Goal: Book appointment/travel/reservation

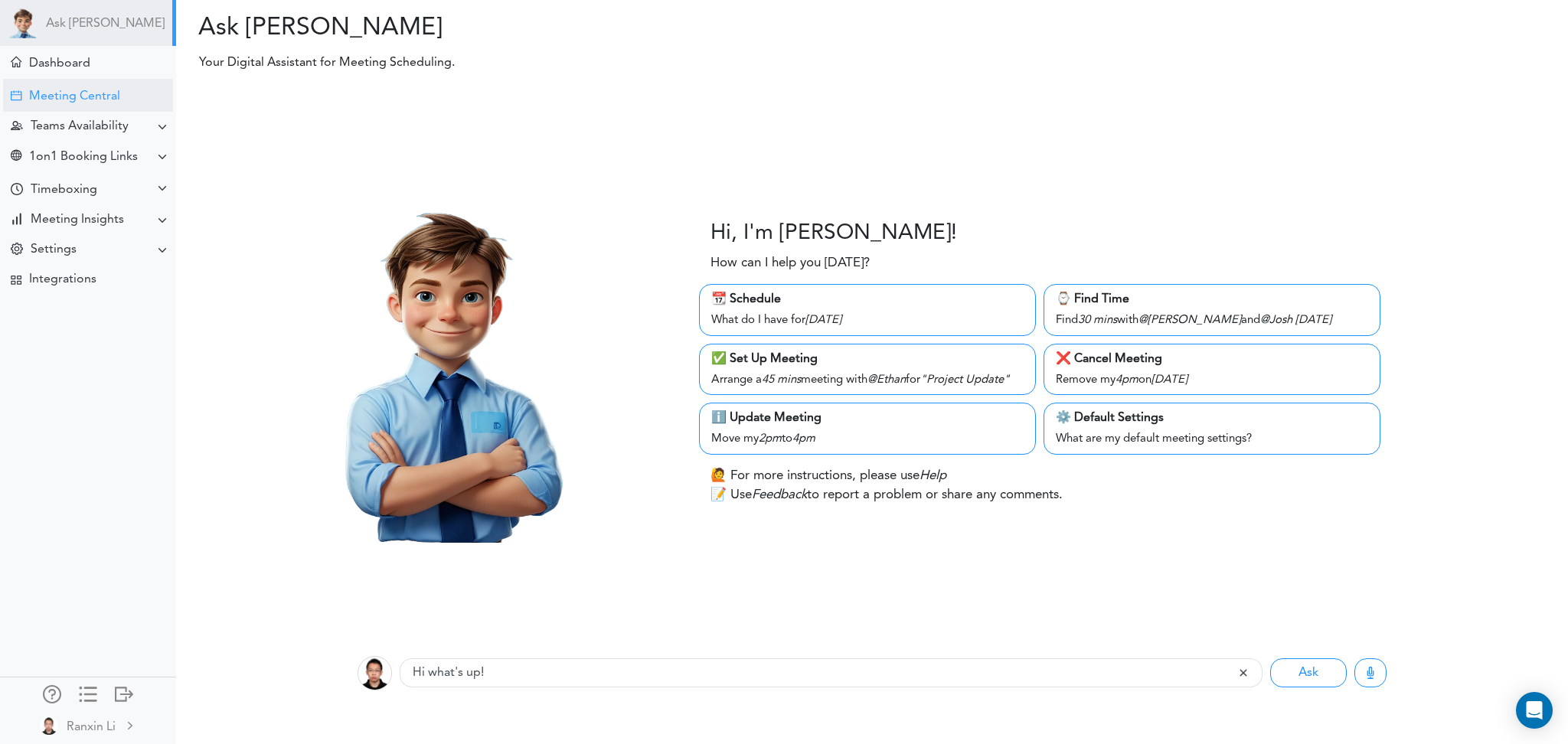
click at [50, 97] on div "Meeting Central" at bounding box center [75, 97] width 91 height 15
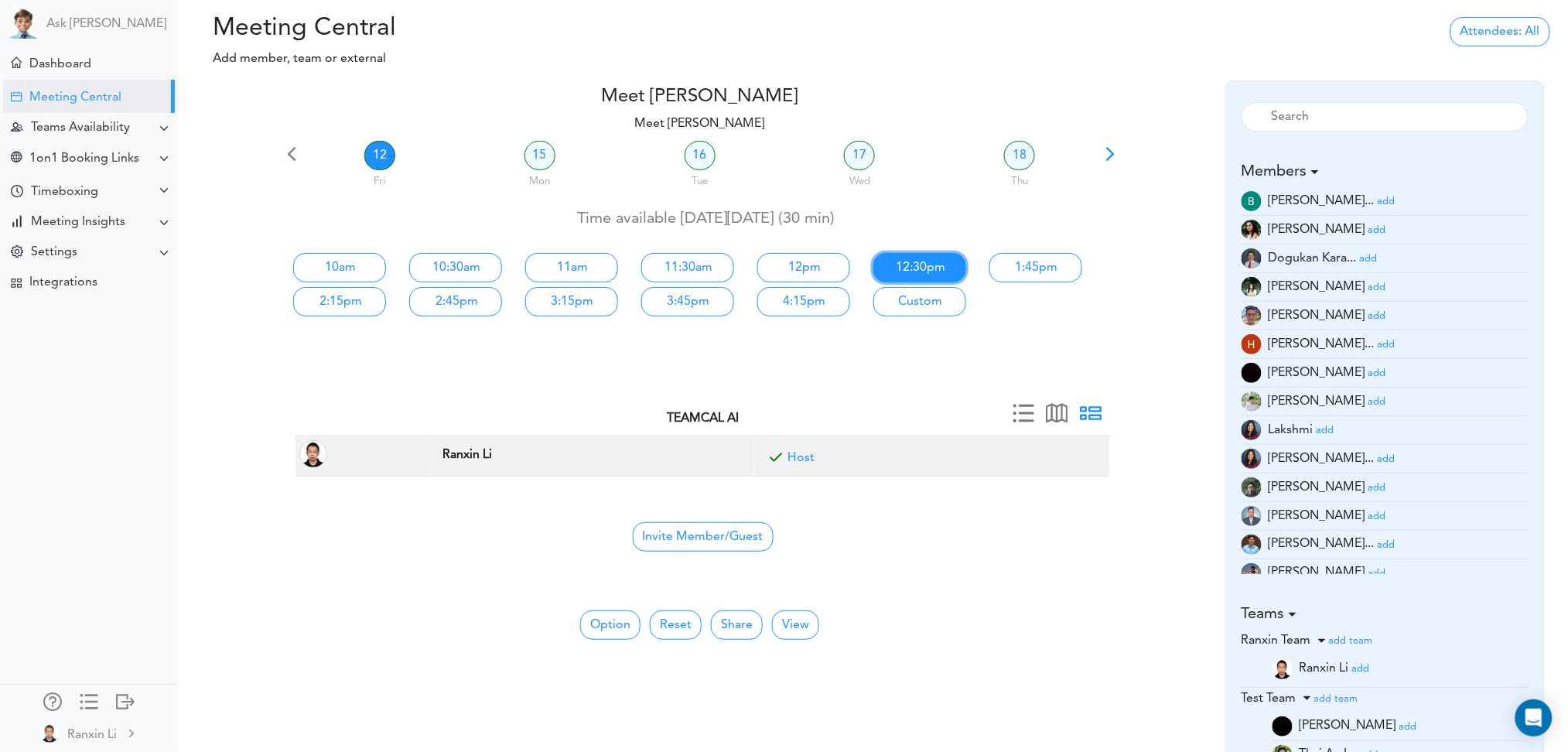
click at [938, 261] on link "12:30pm" at bounding box center [920, 268] width 93 height 30
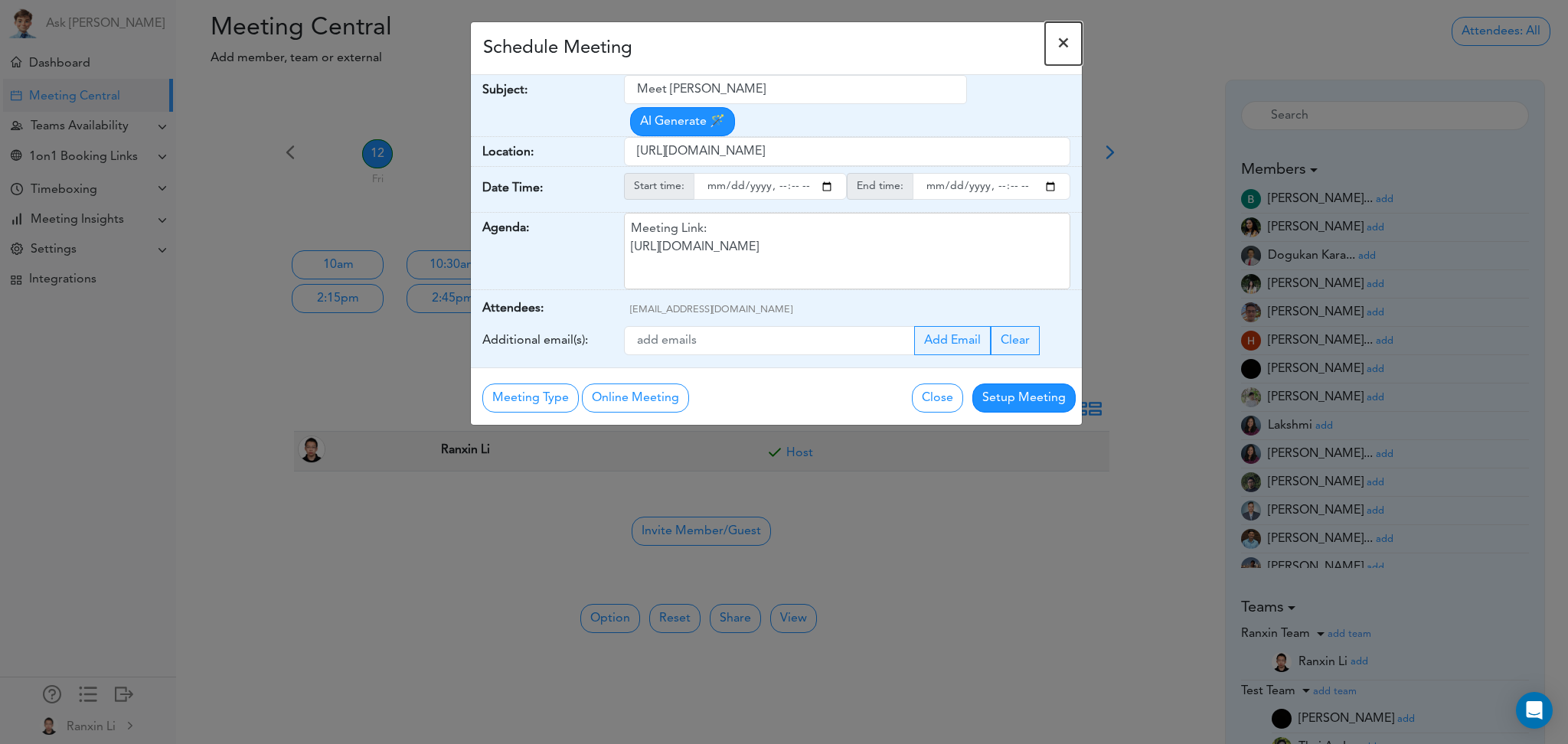
click at [1063, 38] on span "×" at bounding box center [1063, 44] width 12 height 19
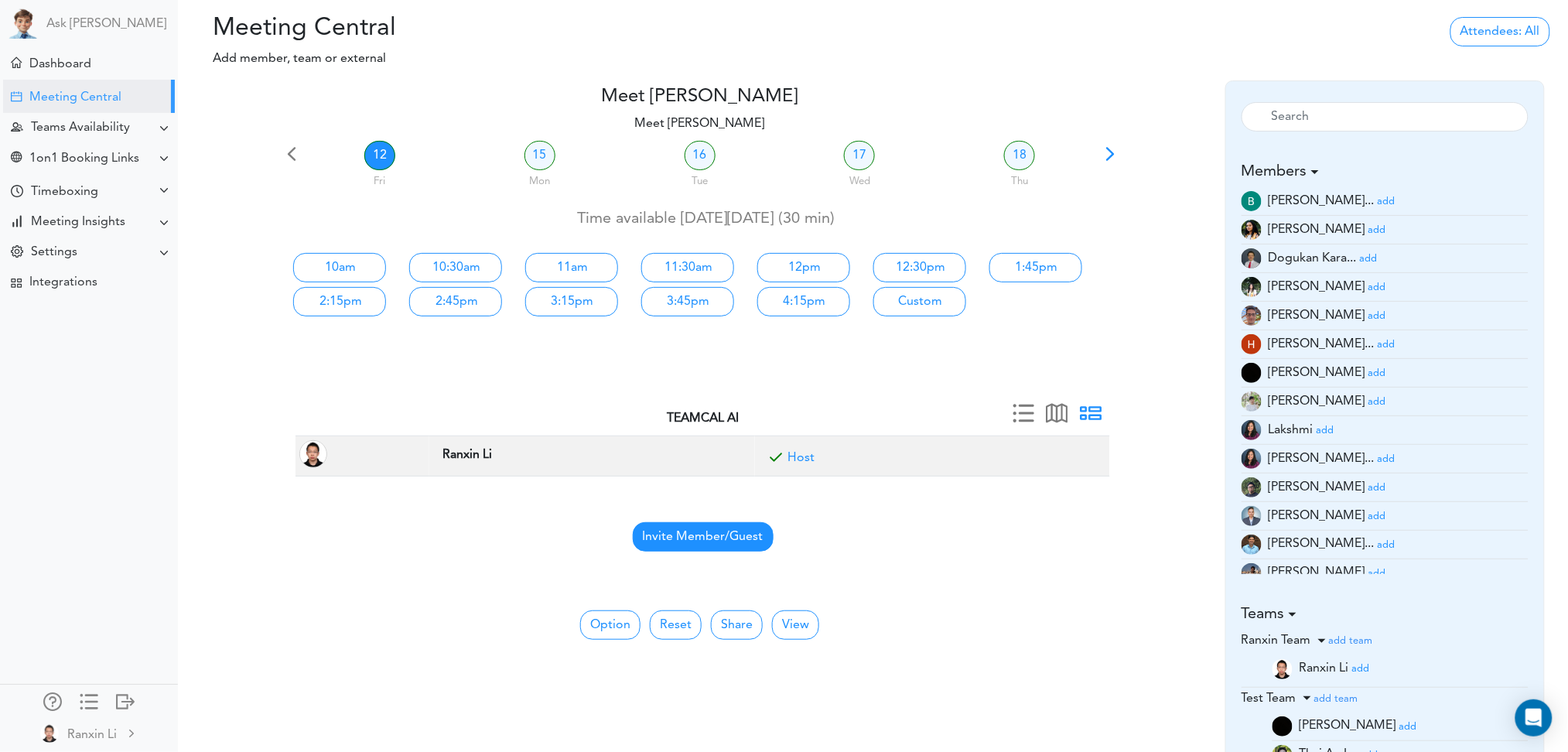
click at [737, 539] on span "Invite Member/Guest" at bounding box center [703, 537] width 141 height 30
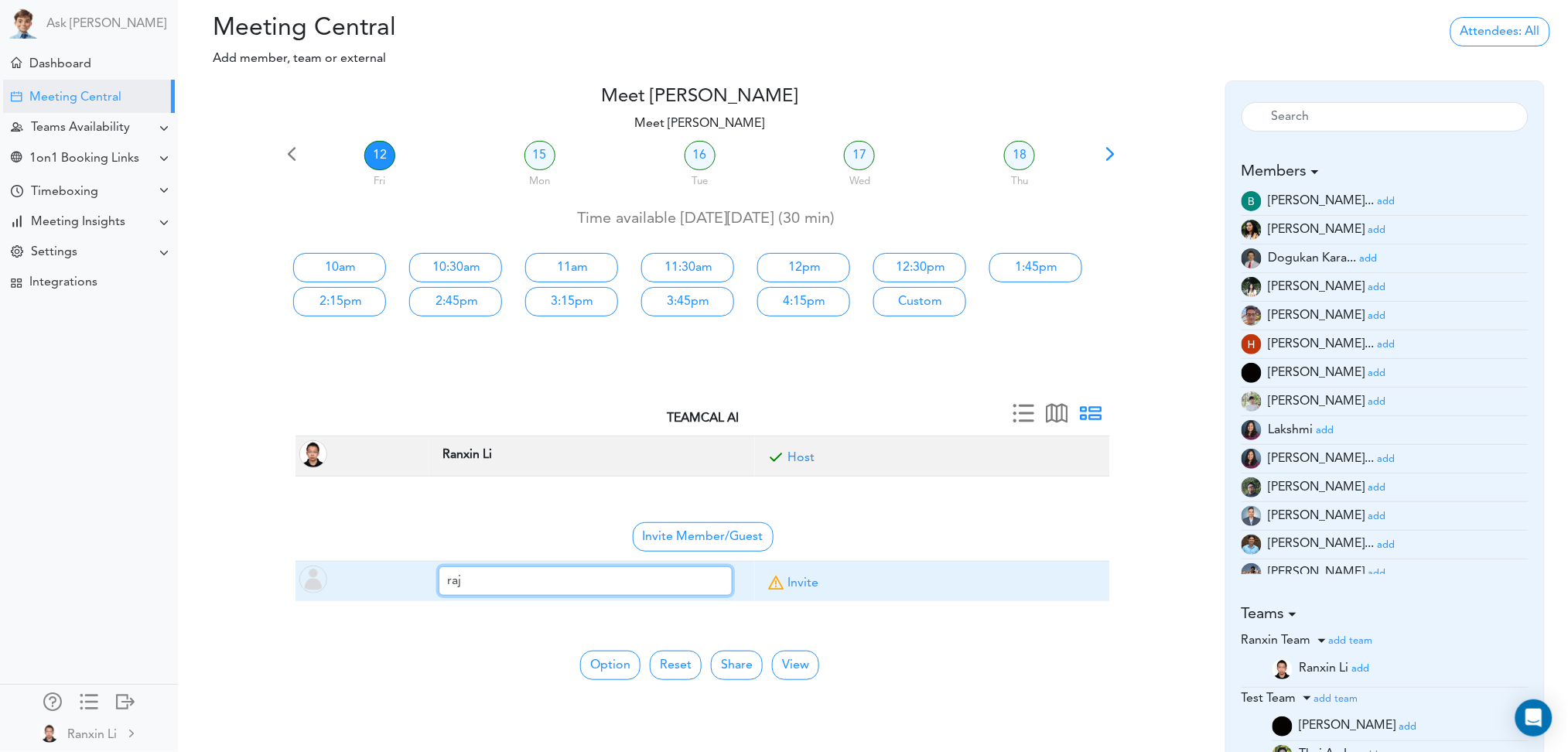
type input "[EMAIL_ADDRESS]"
click at [800, 577] on link "Invite" at bounding box center [804, 583] width 31 height 12
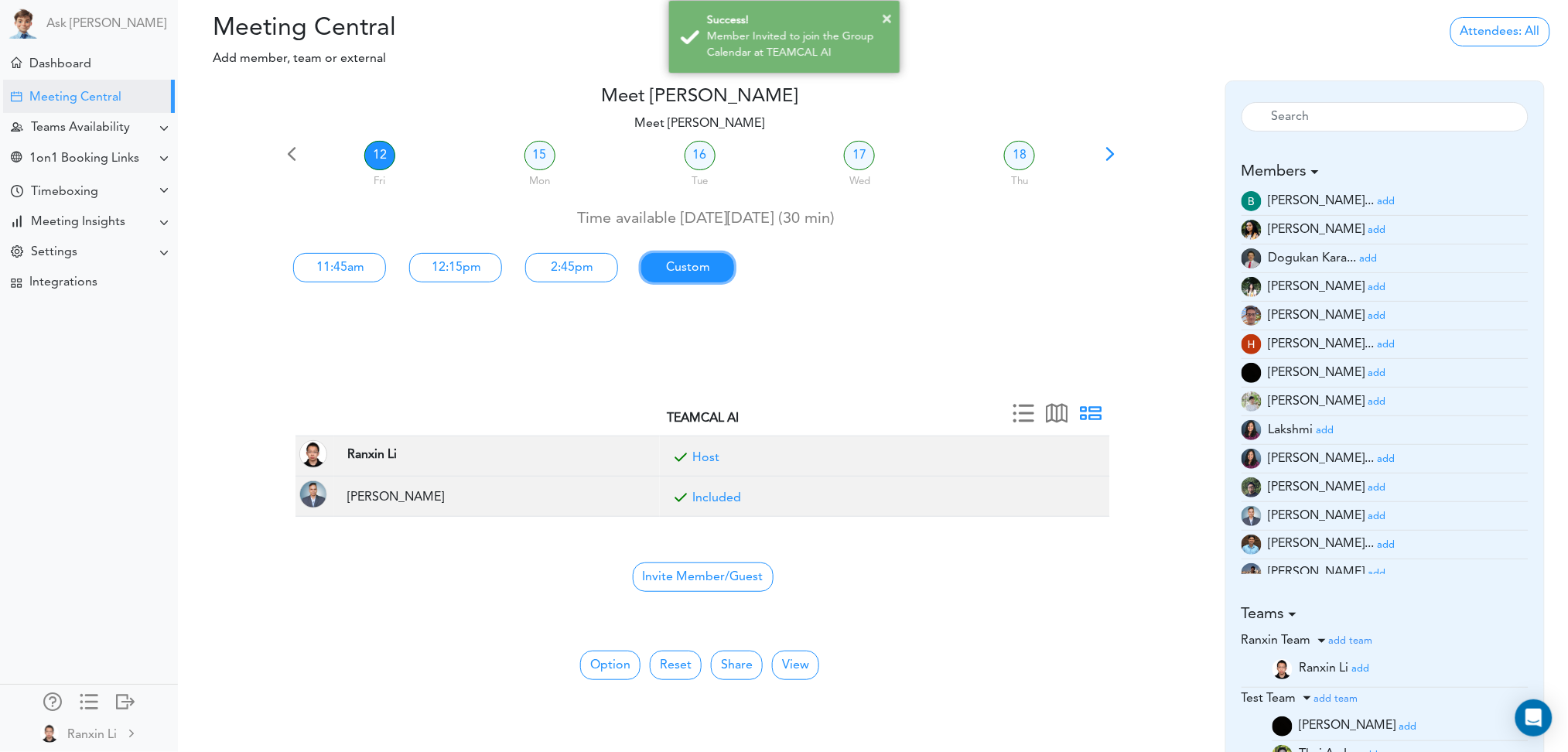
click at [706, 263] on link "Custom" at bounding box center [687, 268] width 93 height 30
type input "Meet [PERSON_NAME]"
type input "[URL][DOMAIN_NAME]"
type input "[DATE]T11:45"
type input "[DATE]T12:15"
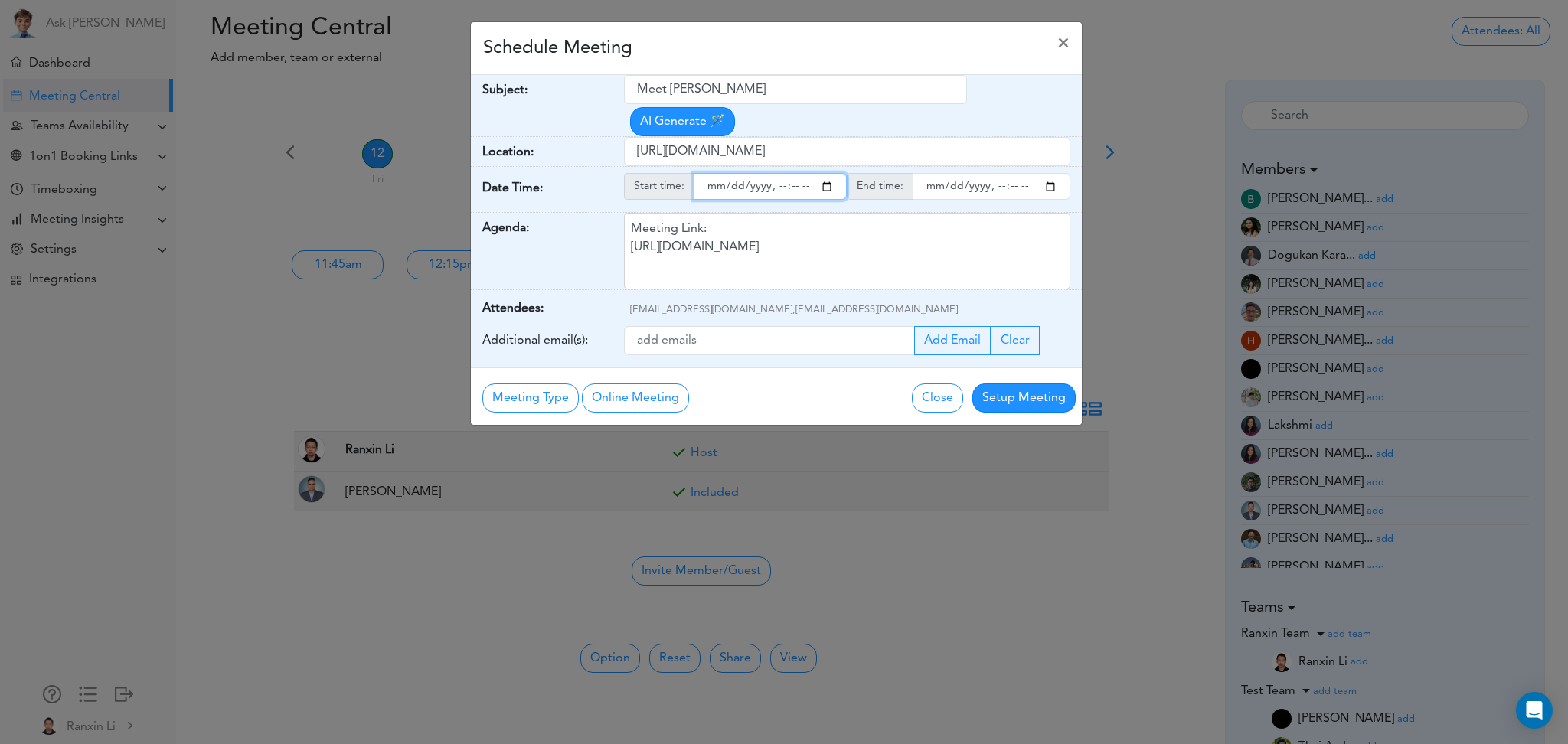
click at [828, 189] on input "starttime" at bounding box center [770, 186] width 154 height 27
type input "[DATE]T12:30"
click at [1025, 248] on div "Meeting Link: [URL][DOMAIN_NAME]" at bounding box center [847, 250] width 447 height 76
click at [1049, 189] on input "endtime" at bounding box center [991, 186] width 158 height 27
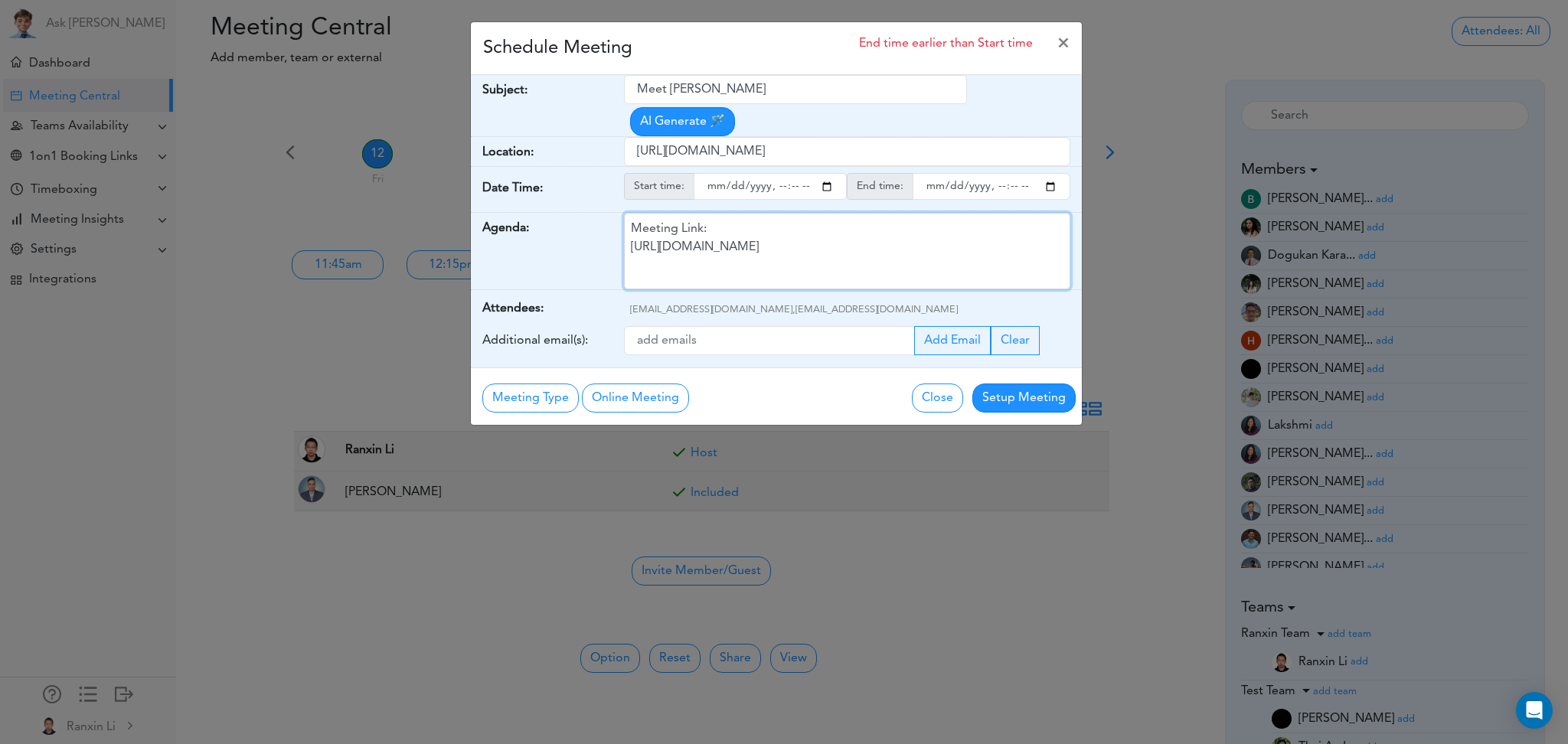
type input "[DATE]T12:55"
click at [852, 251] on div "Meeting Link: [URL][DOMAIN_NAME]" at bounding box center [847, 250] width 447 height 76
drag, startPoint x: 750, startPoint y: 107, endPoint x: 665, endPoint y: 91, distance: 86.5
click at [665, 91] on div "Meet Ranxin Li AI Generate 🪄" at bounding box center [852, 105] width 458 height 61
click at [690, 88] on input "Meet [PERSON_NAME]" at bounding box center [795, 90] width 344 height 29
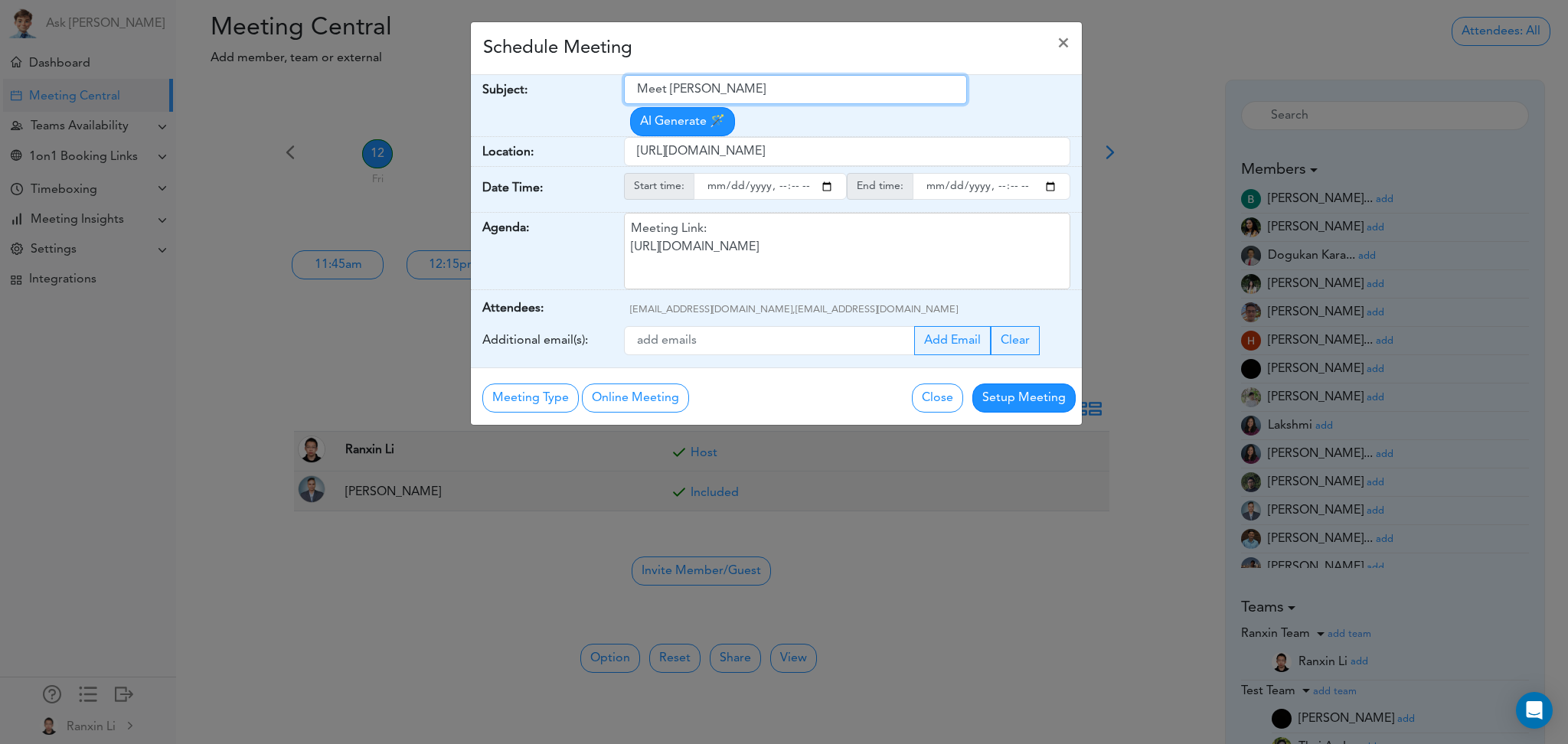
click at [690, 88] on input "Meet [PERSON_NAME]" at bounding box center [795, 90] width 344 height 29
type input "Discuss about langraph"
click at [1029, 408] on button "Setup Meeting" at bounding box center [1024, 398] width 104 height 29
